Goal: Navigation & Orientation: Find specific page/section

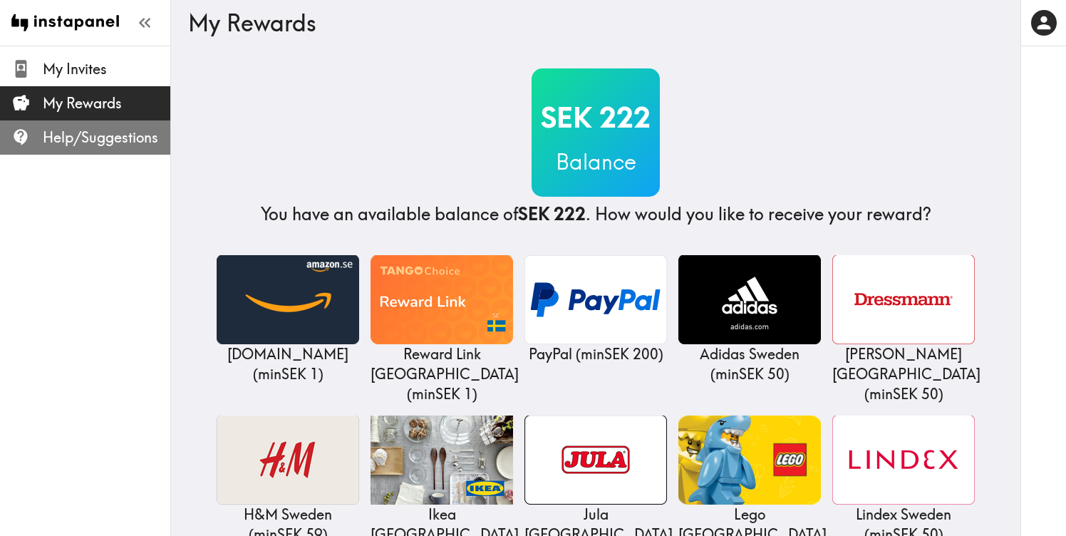
click at [118, 130] on span "Help/Suggestions" at bounding box center [107, 138] width 128 height 20
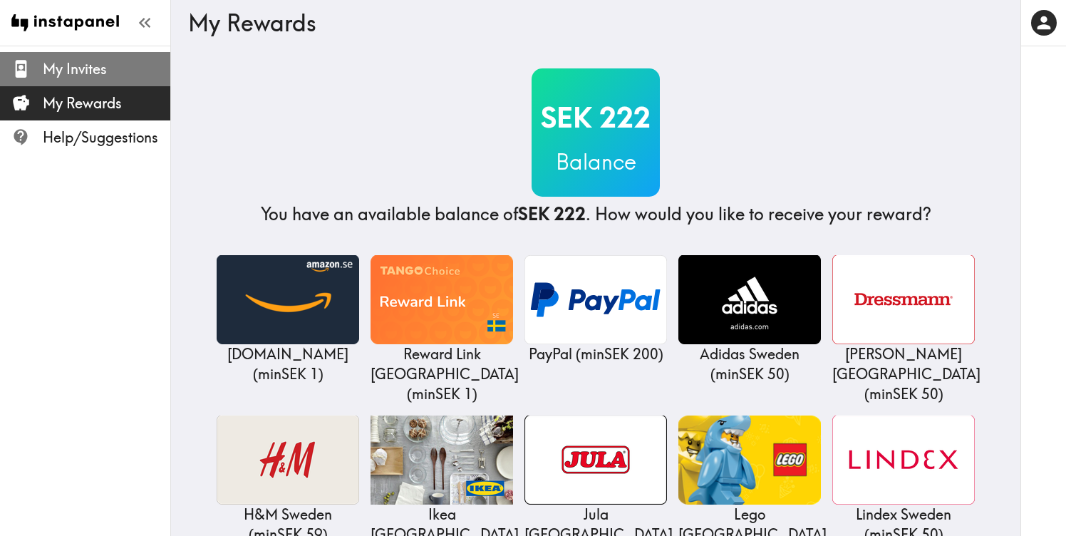
click at [99, 61] on span "My Invites" at bounding box center [107, 69] width 128 height 20
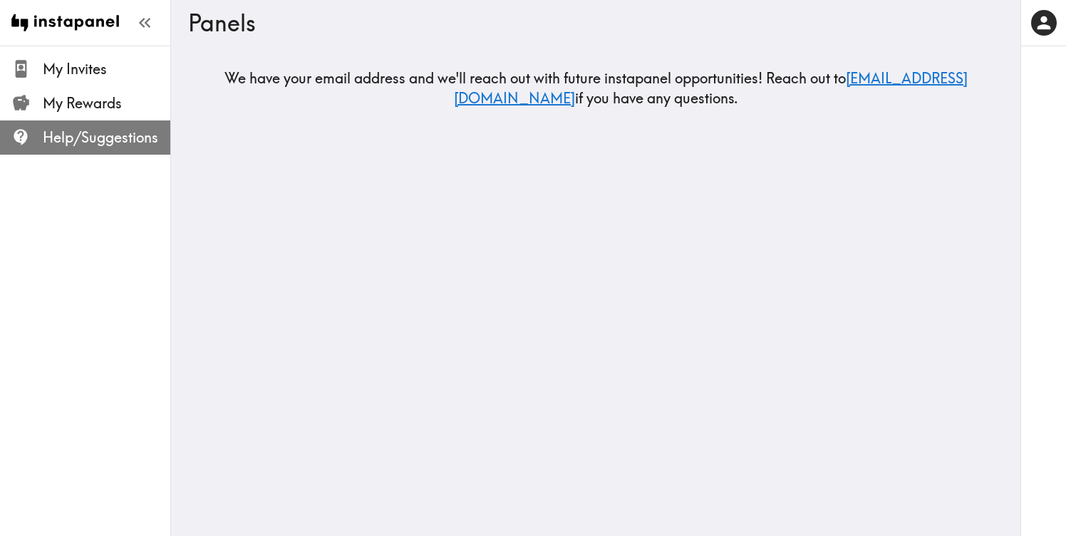
click at [97, 122] on div "Help/Suggestions" at bounding box center [85, 137] width 170 height 37
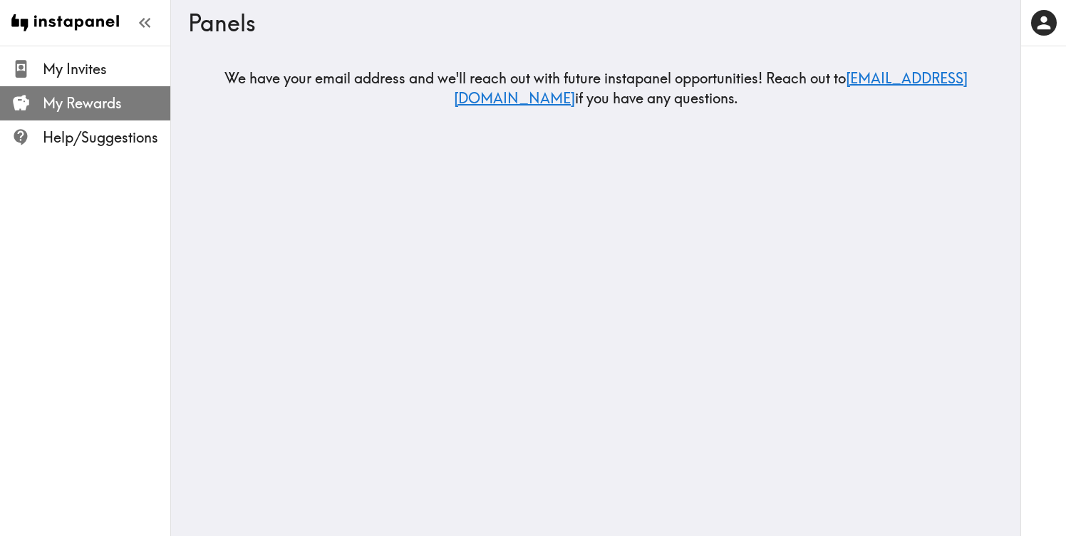
click at [83, 100] on span "My Rewards" at bounding box center [107, 103] width 128 height 20
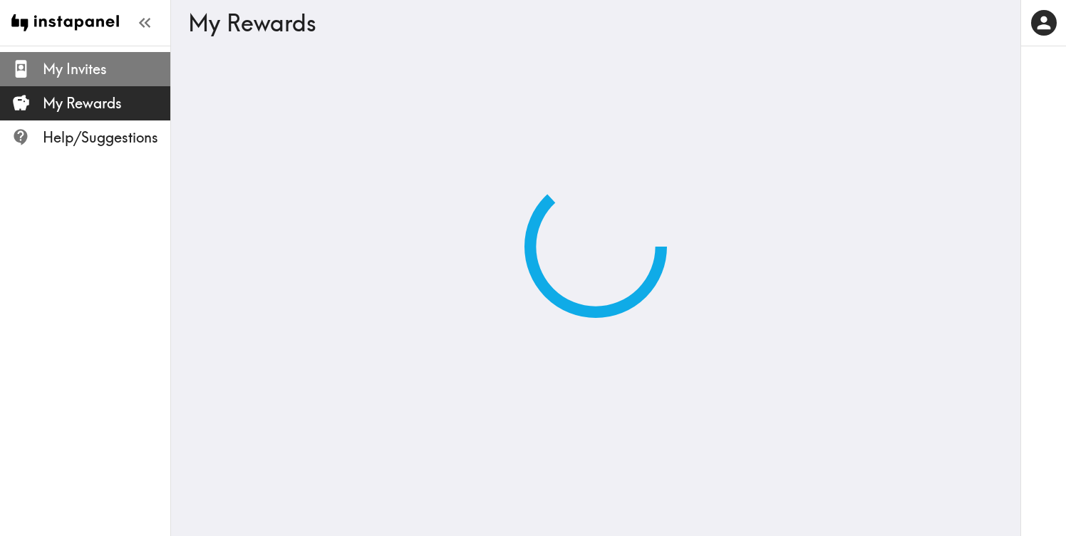
click at [79, 76] on span "My Invites" at bounding box center [107, 69] width 128 height 20
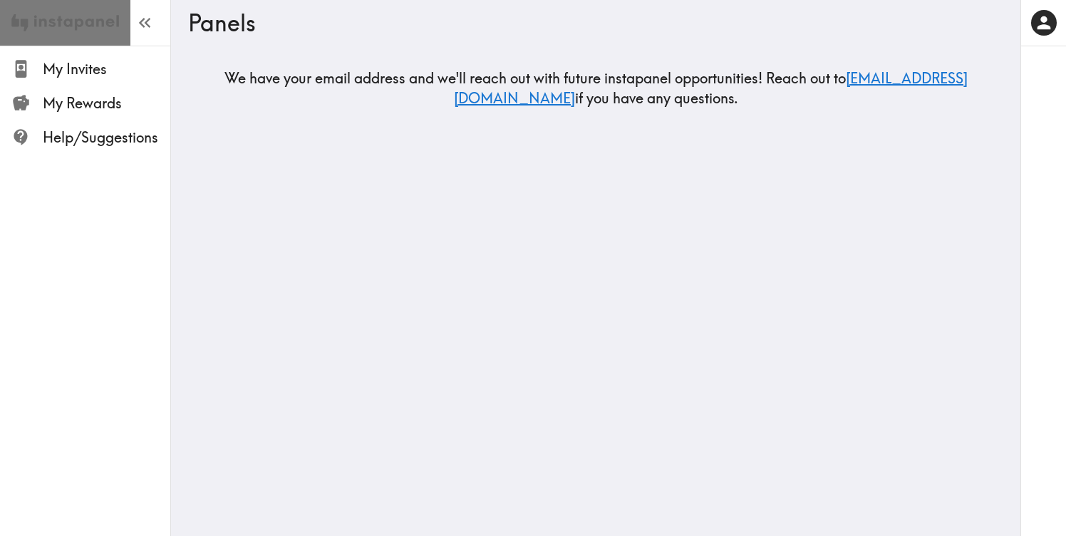
click at [76, 23] on img at bounding box center [65, 23] width 108 height 46
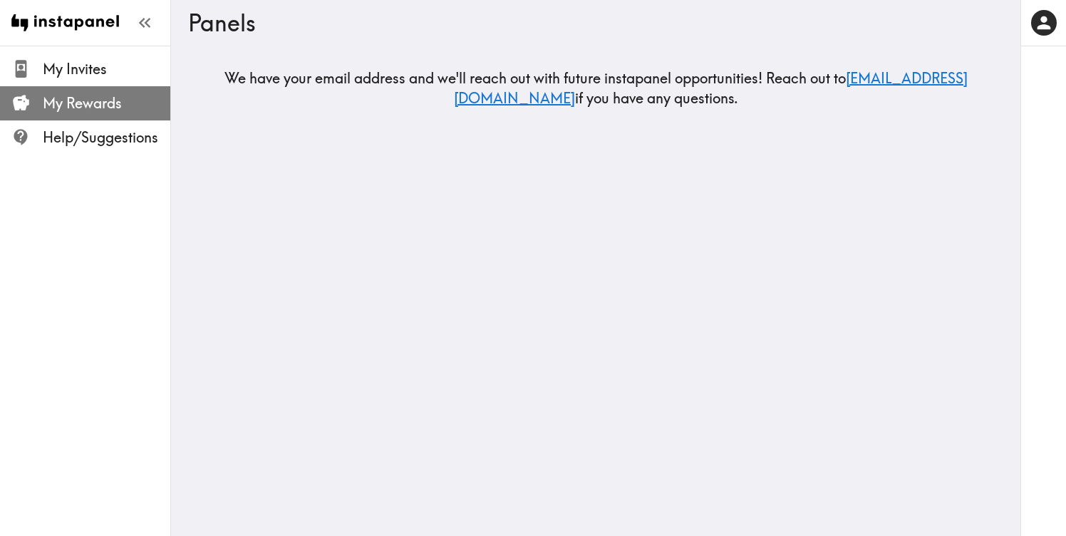
click at [82, 108] on span "My Rewards" at bounding box center [107, 103] width 128 height 20
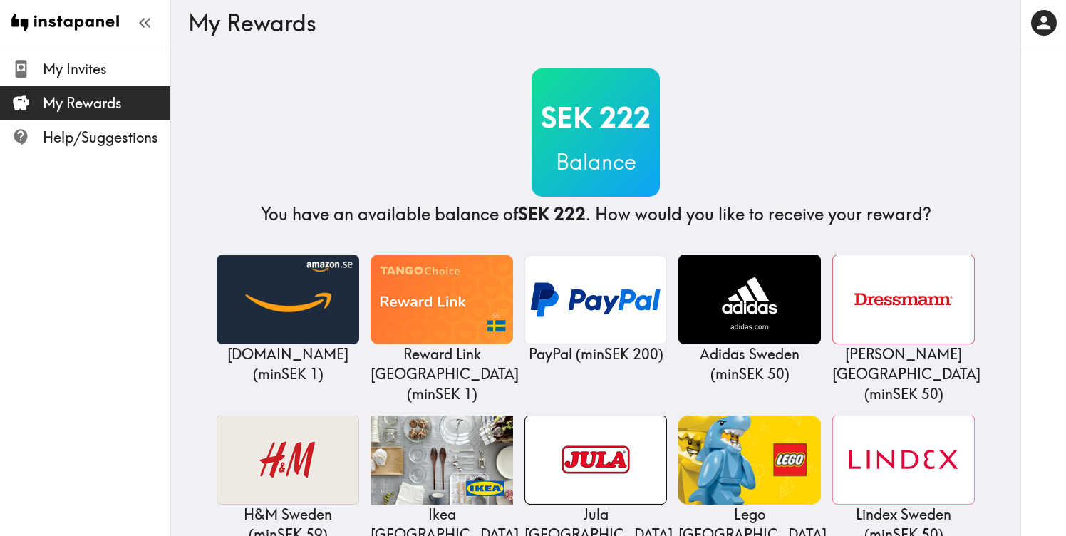
click at [226, 42] on div "My Rewards" at bounding box center [595, 23] width 815 height 46
click at [226, 26] on h3 "My Rewards" at bounding box center [590, 22] width 804 height 27
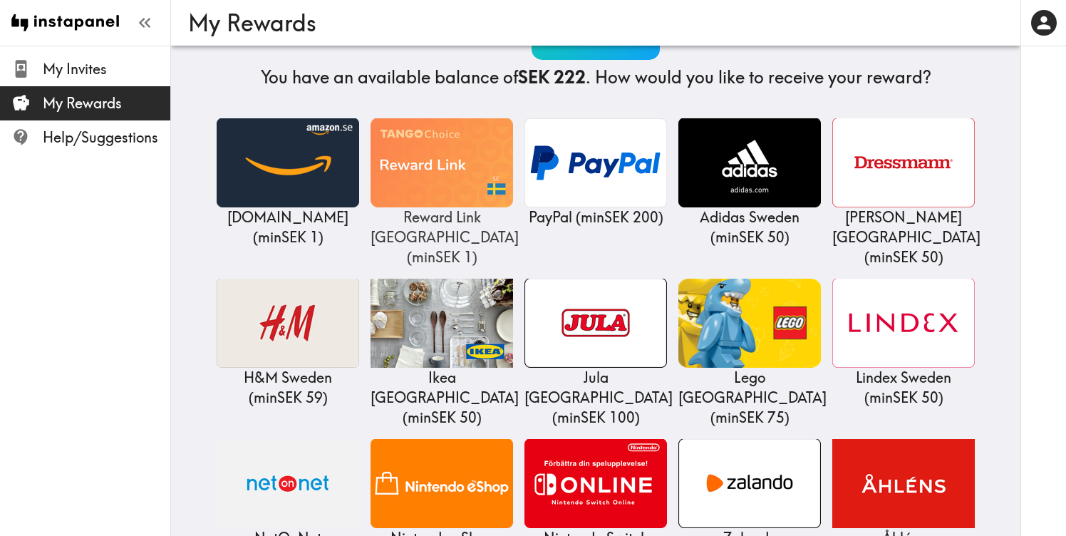
scroll to position [170, 0]
